Goal: Task Accomplishment & Management: Manage account settings

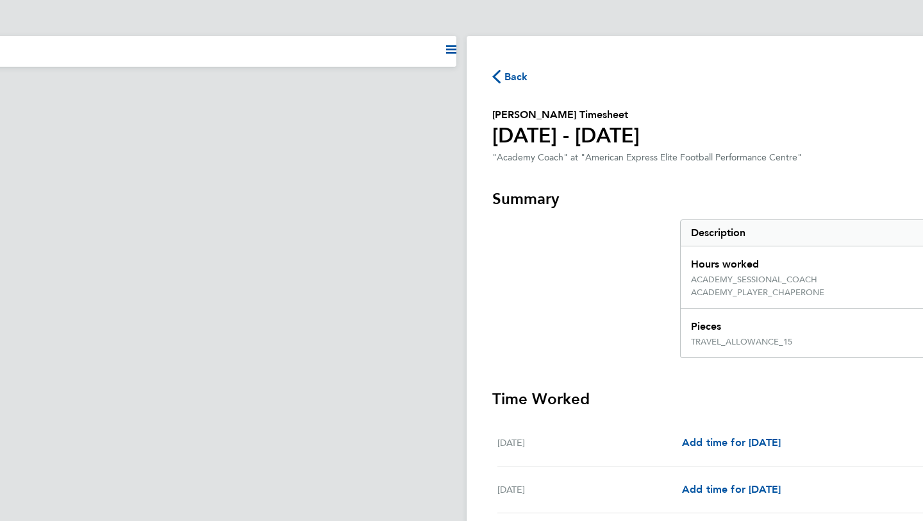
click at [508, 81] on span "Back" at bounding box center [517, 76] width 24 height 15
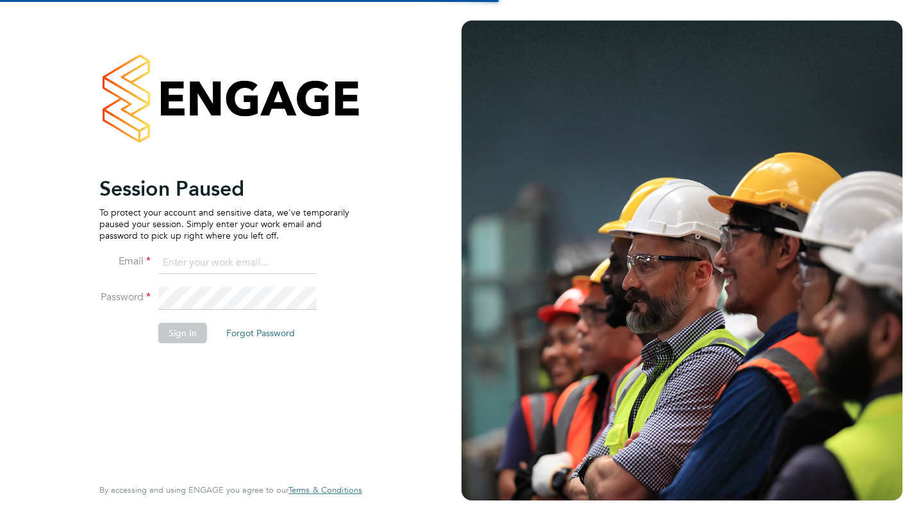
type input "[EMAIL_ADDRESS][DOMAIN_NAME]"
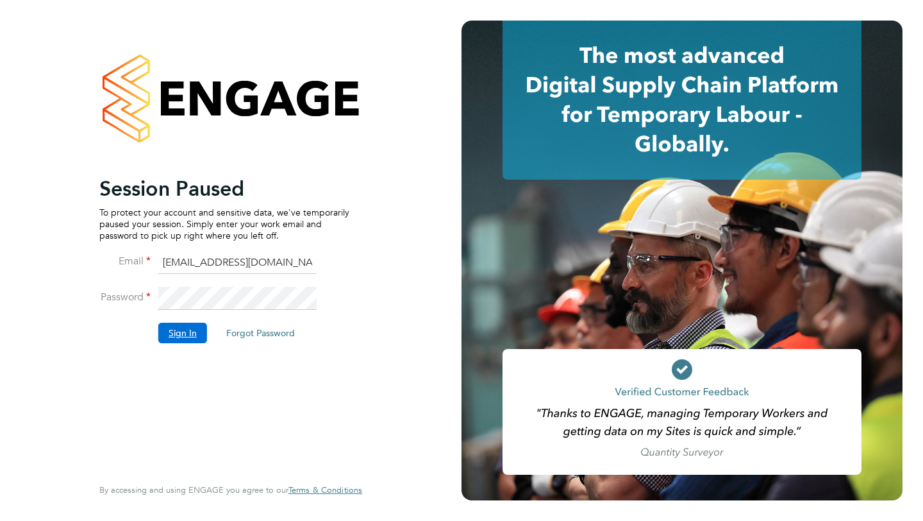
click at [193, 338] on button "Sign In" at bounding box center [182, 332] width 49 height 21
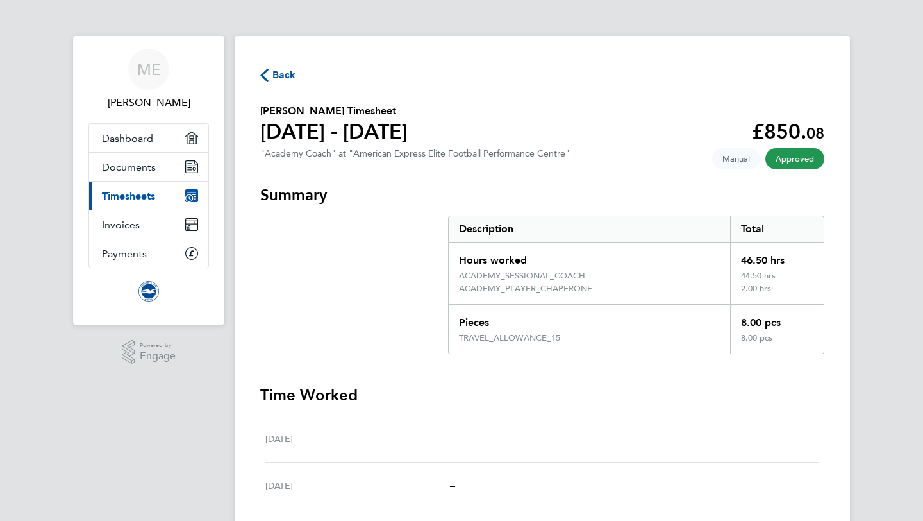
click at [267, 72] on icon "button" at bounding box center [264, 75] width 8 height 13
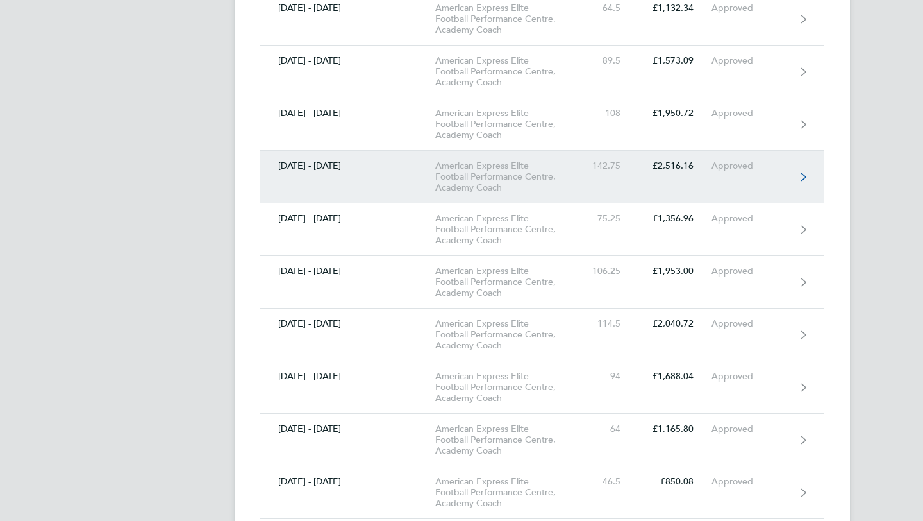
scroll to position [530, 0]
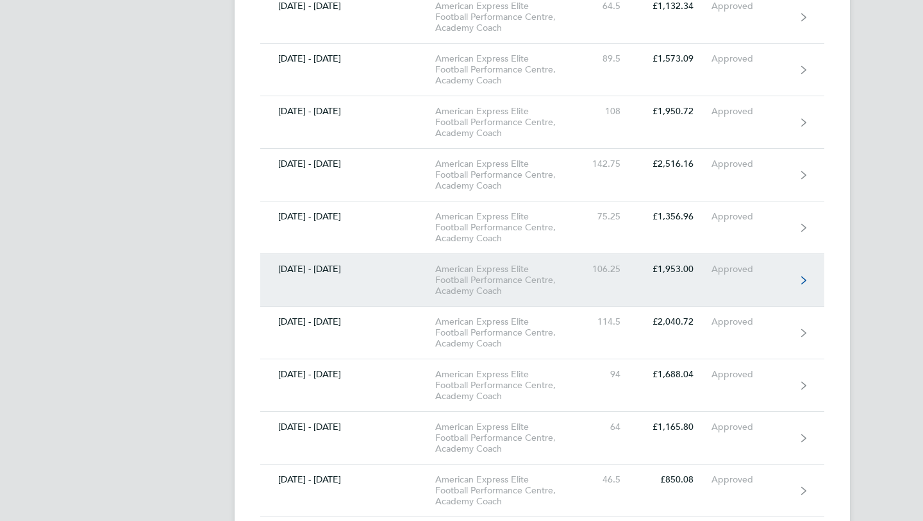
click at [487, 284] on div "American Express Elite Football Performance Centre, Academy Coach" at bounding box center [508, 279] width 147 height 33
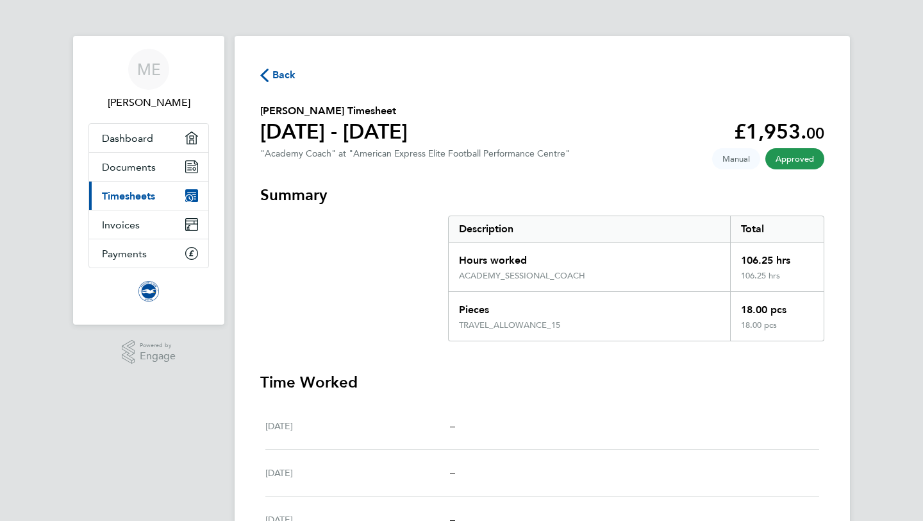
click at [272, 71] on span "Back" at bounding box center [278, 74] width 36 height 12
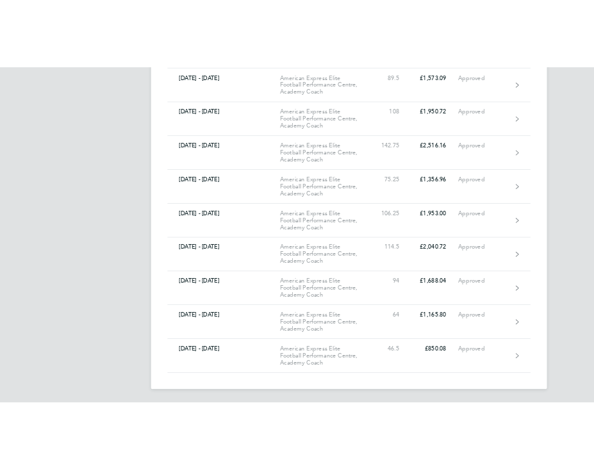
scroll to position [571, 0]
